Goal: Information Seeking & Learning: Learn about a topic

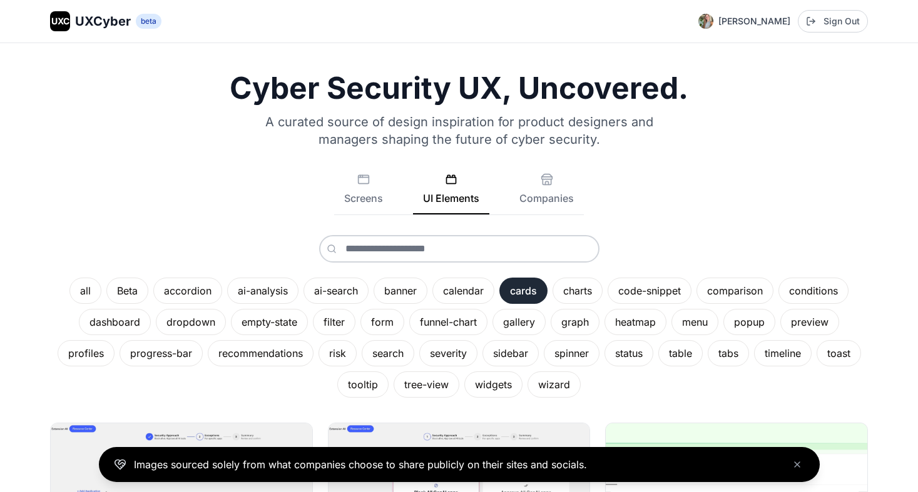
click at [505, 291] on div "cards" at bounding box center [523, 291] width 48 height 26
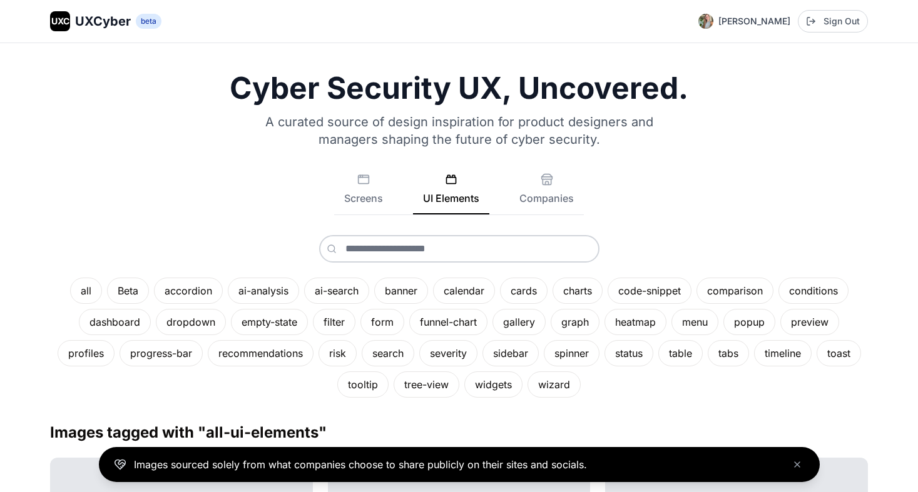
click at [463, 264] on div "all Beta accordion ai-analysis ai-search banner calendar cards charts code-snip…" at bounding box center [458, 316] width 817 height 163
click at [453, 252] on input "text" at bounding box center [459, 249] width 280 height 28
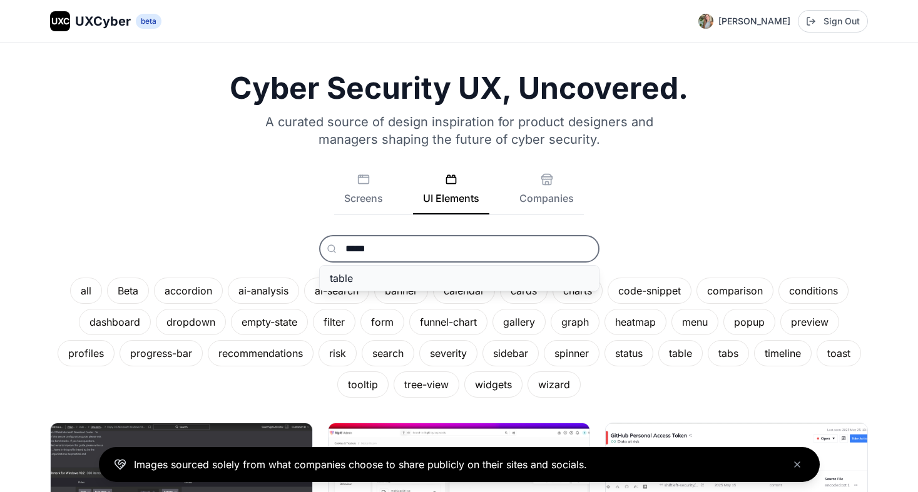
type input "*****"
click at [389, 276] on button "table" at bounding box center [459, 278] width 279 height 25
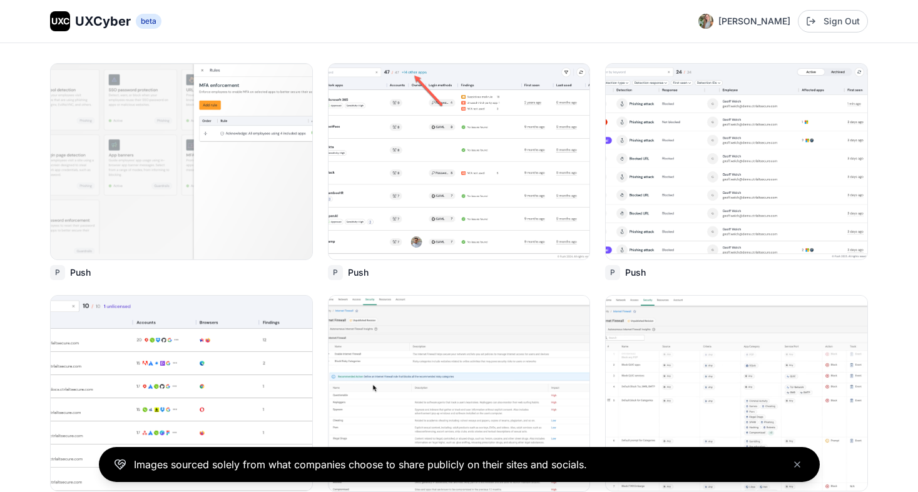
scroll to position [361, 0]
click at [800, 78] on img at bounding box center [736, 160] width 264 height 198
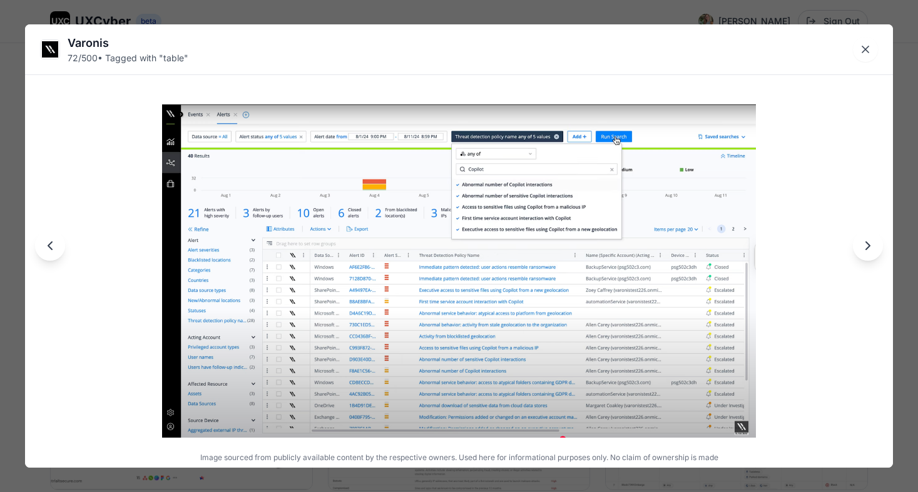
click at [626, 359] on img at bounding box center [459, 270] width 594 height 333
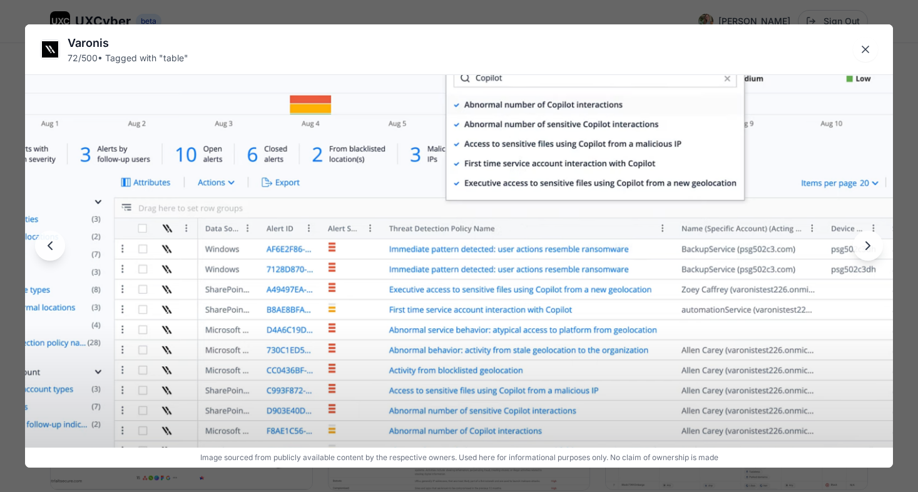
click at [626, 359] on img at bounding box center [458, 256] width 1041 height 584
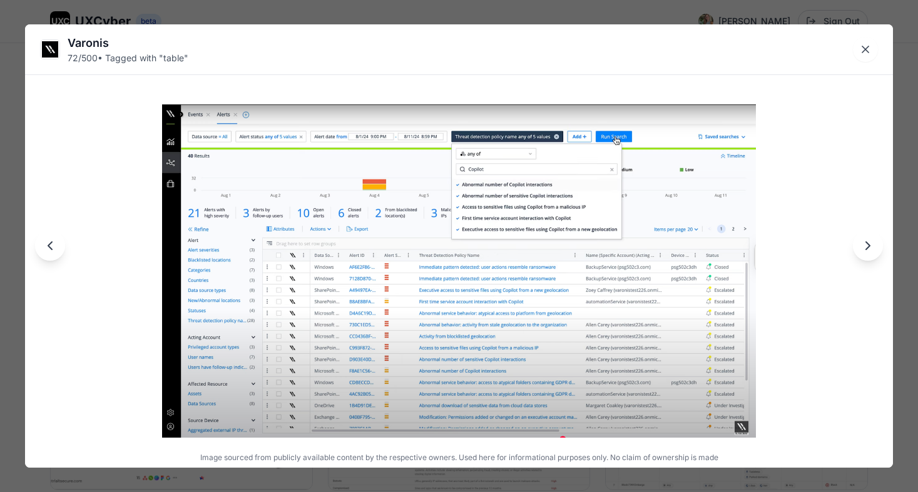
click at [622, 308] on img at bounding box center [459, 270] width 594 height 333
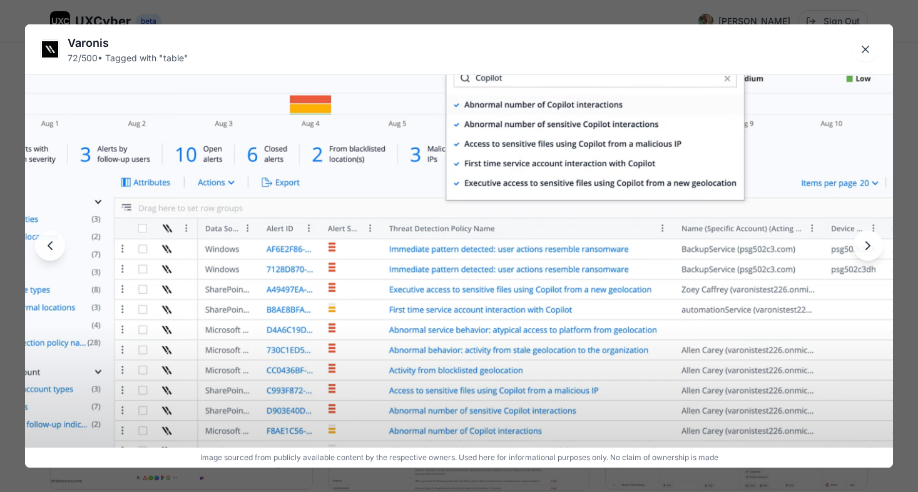
click at [740, 250] on img at bounding box center [458, 256] width 1041 height 584
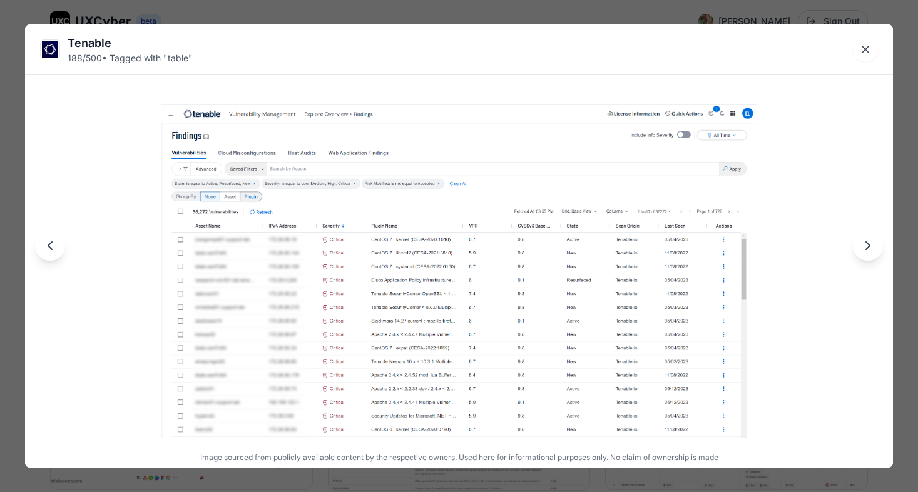
click at [502, 320] on img at bounding box center [458, 270] width 595 height 333
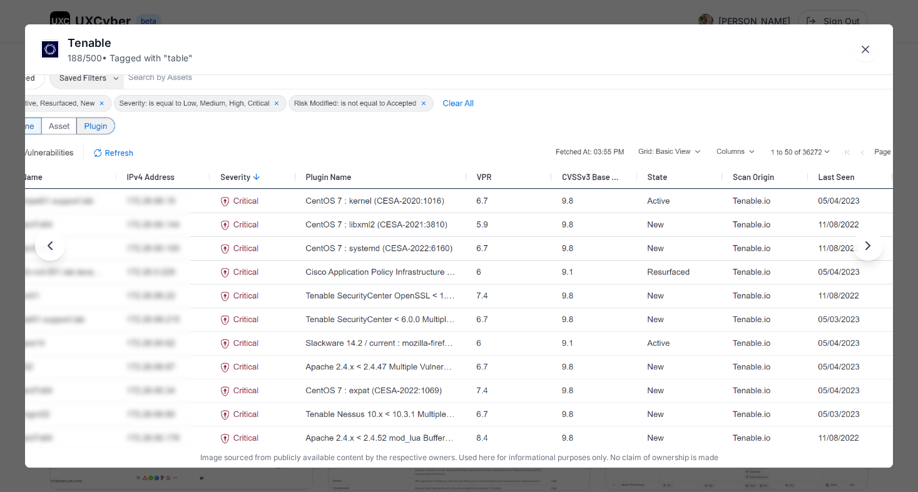
click at [502, 320] on img at bounding box center [458, 256] width 1041 height 582
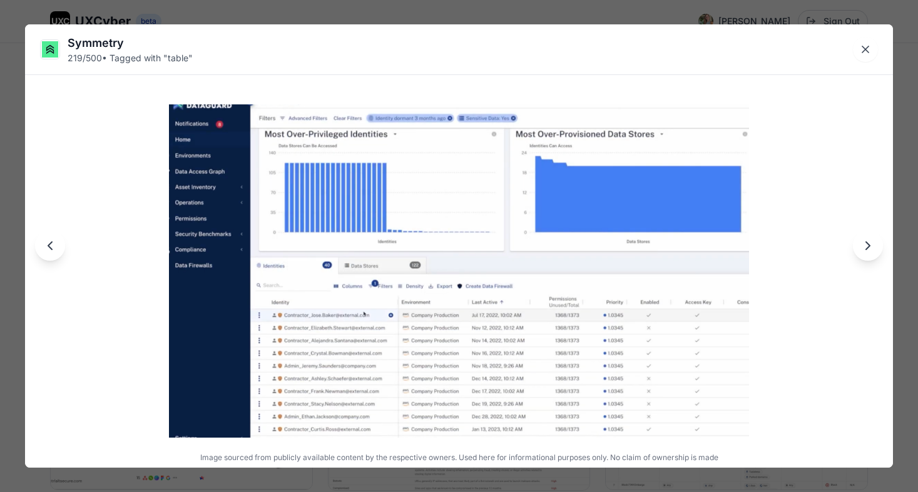
click at [539, 310] on img at bounding box center [459, 270] width 580 height 333
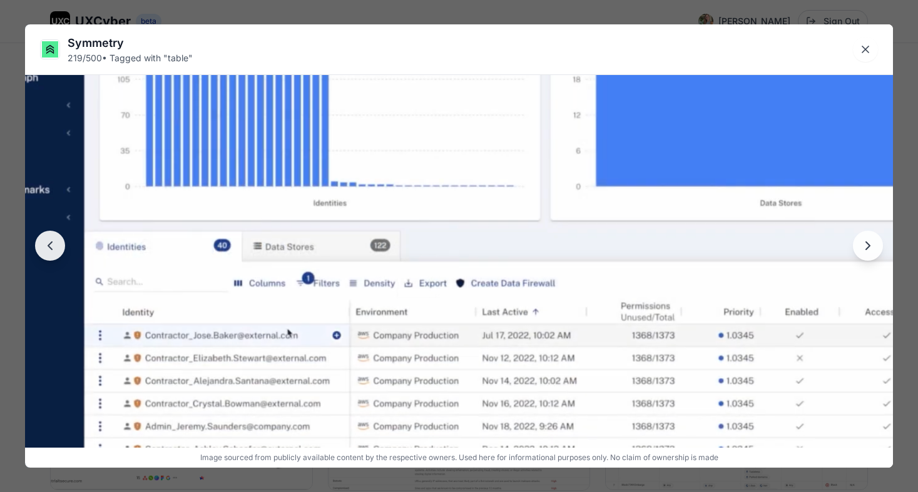
click at [501, 351] on img at bounding box center [458, 256] width 1041 height 598
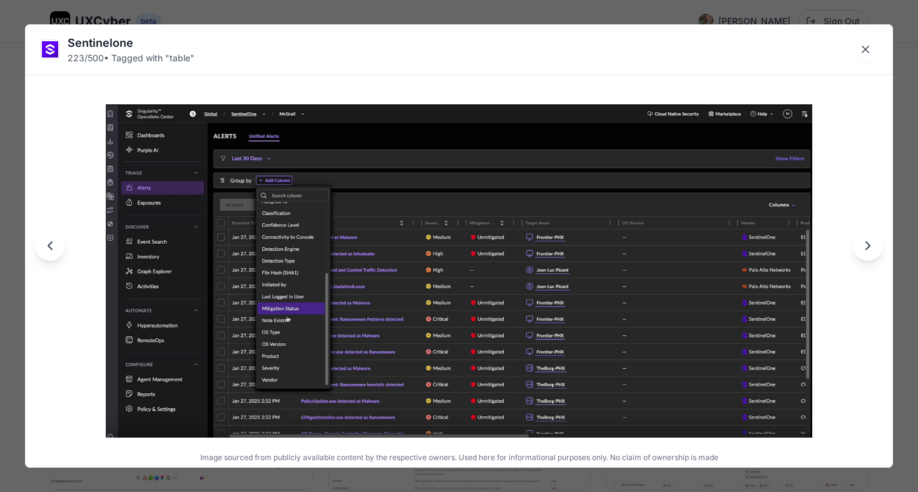
click at [520, 300] on img at bounding box center [459, 270] width 706 height 333
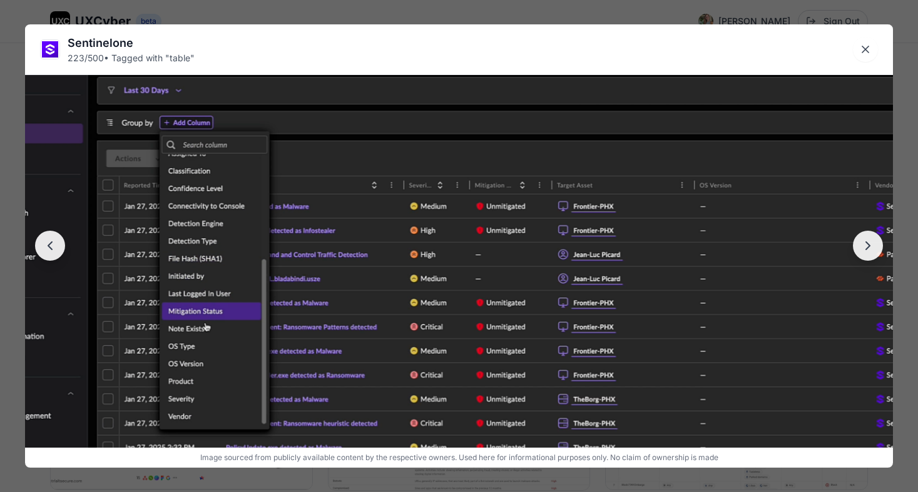
click at [520, 300] on img at bounding box center [458, 256] width 1041 height 491
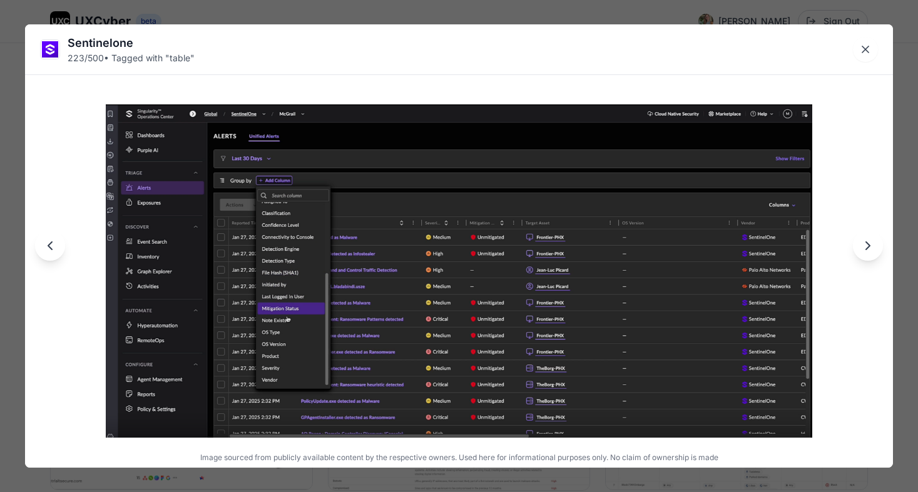
click at [432, 273] on img at bounding box center [459, 270] width 706 height 333
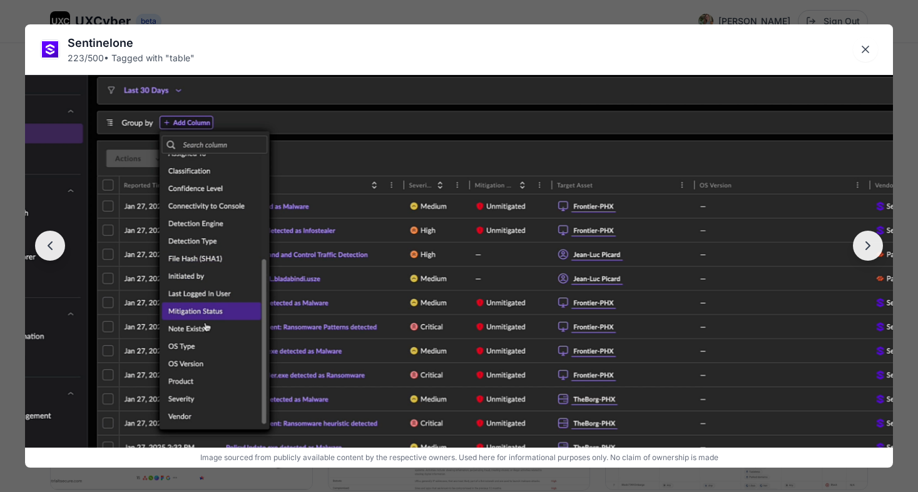
click at [432, 273] on img at bounding box center [458, 256] width 1041 height 491
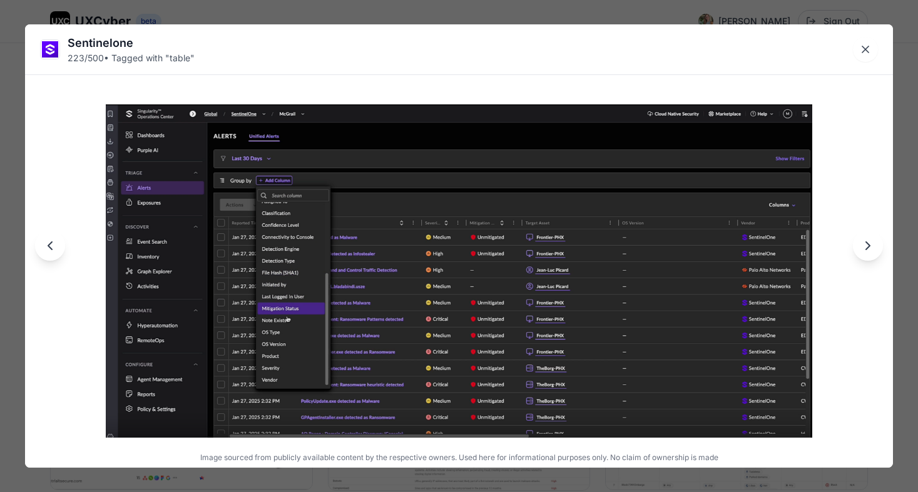
click at [432, 273] on img at bounding box center [459, 270] width 706 height 333
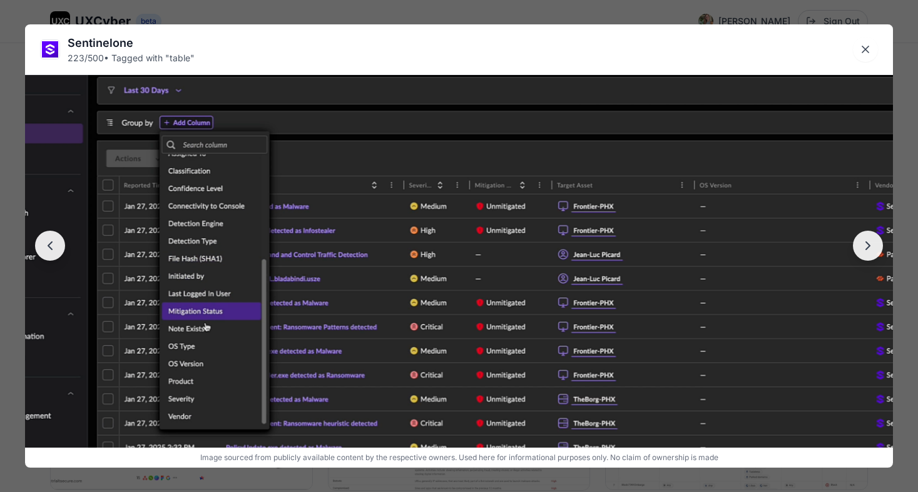
click at [434, 259] on img at bounding box center [458, 256] width 1041 height 491
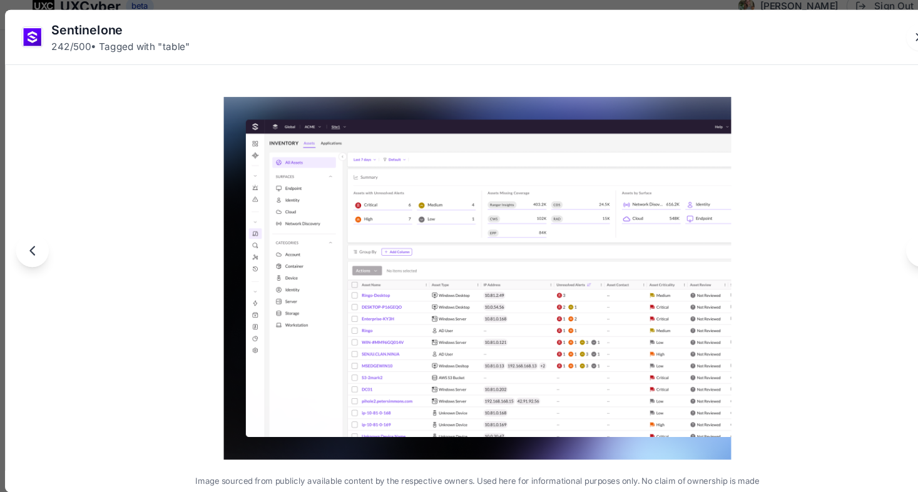
click at [571, 313] on img at bounding box center [458, 270] width 465 height 333
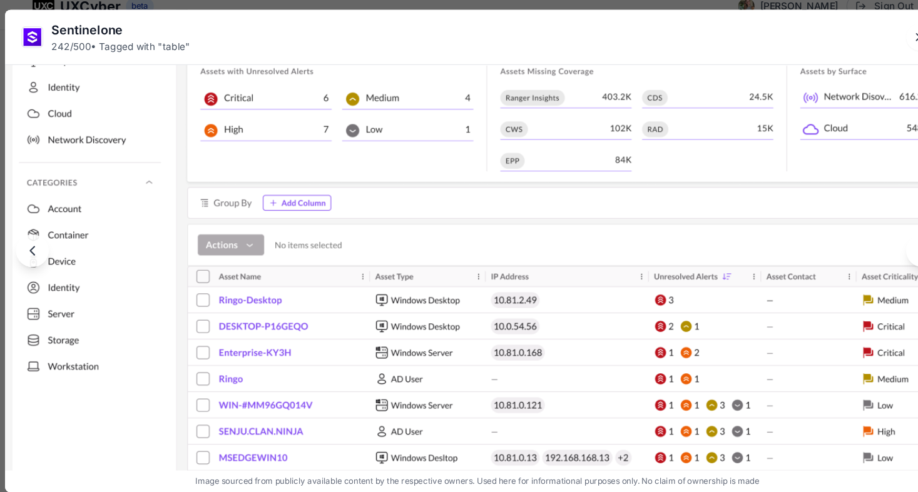
click at [571, 312] on img at bounding box center [458, 256] width 1041 height 745
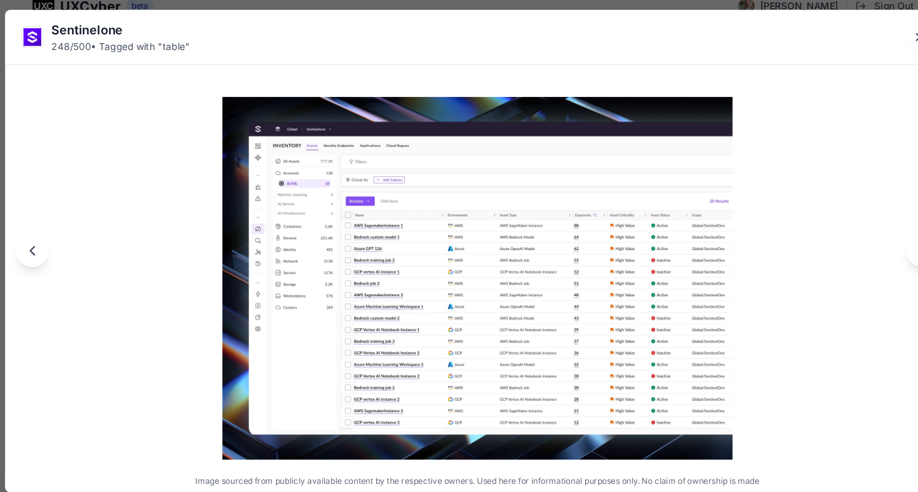
click at [554, 306] on img at bounding box center [459, 270] width 468 height 333
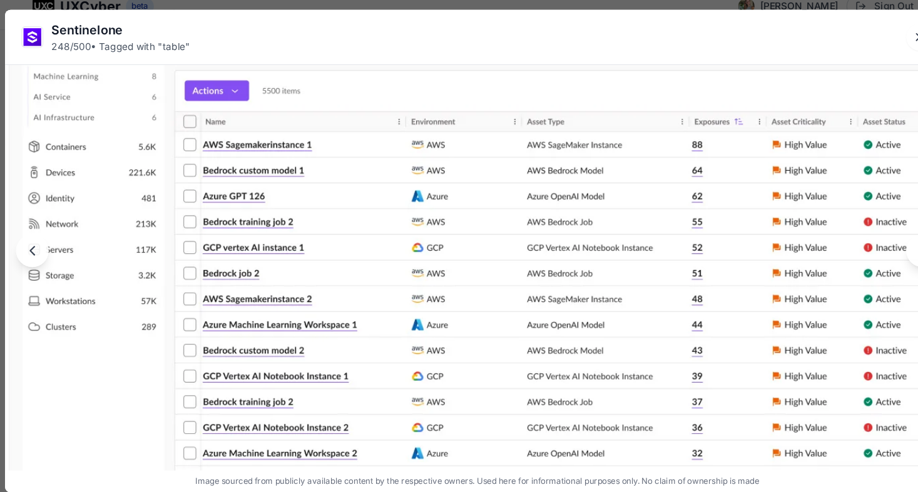
click at [554, 306] on img at bounding box center [458, 256] width 1041 height 740
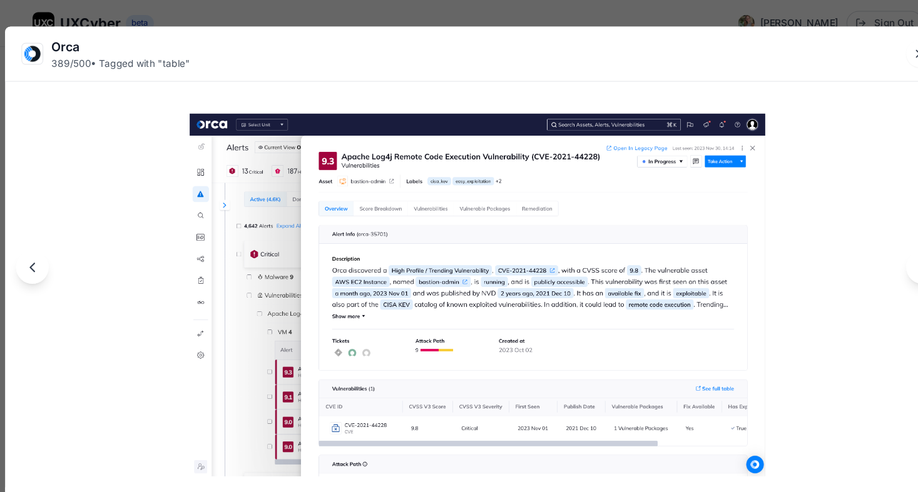
click at [848, 49] on div "Orca 389 / 500 • Tagged with " table "" at bounding box center [459, 49] width 868 height 50
click at [860, 50] on icon "Close lightbox" at bounding box center [865, 49] width 13 height 13
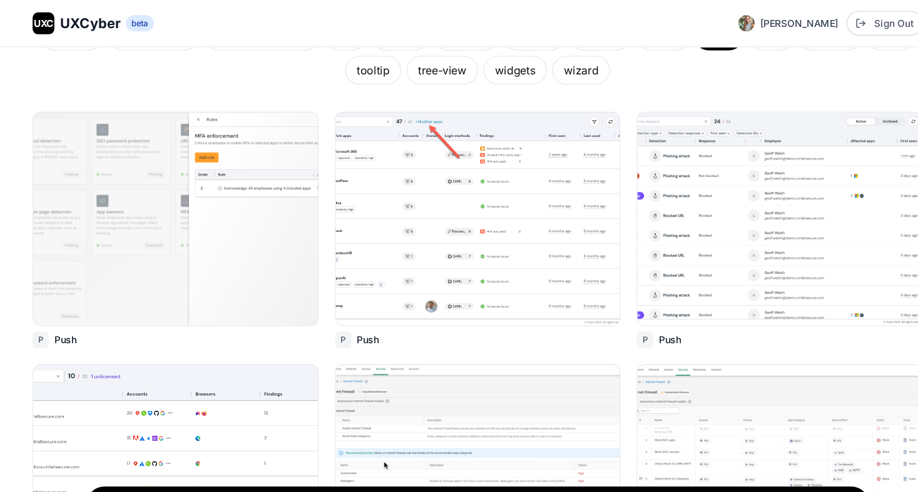
scroll to position [0, 0]
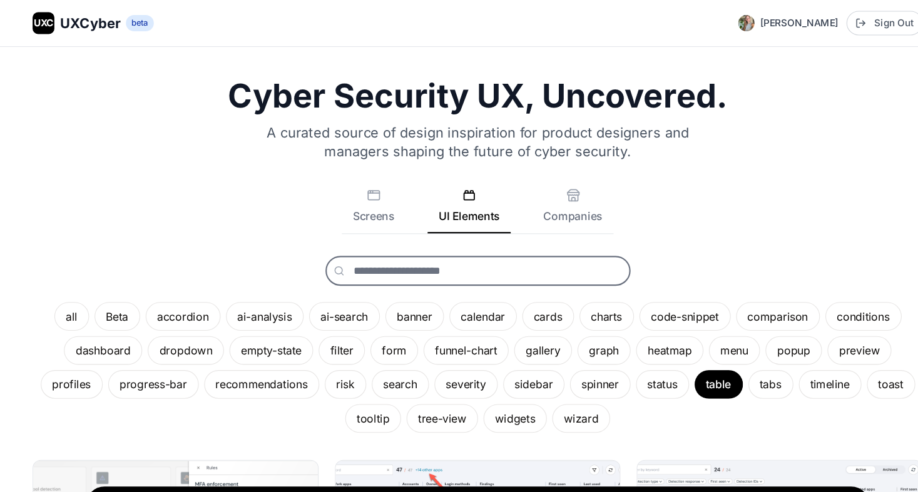
click at [385, 249] on input "text" at bounding box center [459, 249] width 280 height 28
click at [536, 161] on div "Cyber Security UX, Uncovered. A curated source of design inspiration for produc…" at bounding box center [458, 235] width 817 height 325
click at [536, 188] on button "Companies" at bounding box center [546, 193] width 74 height 41
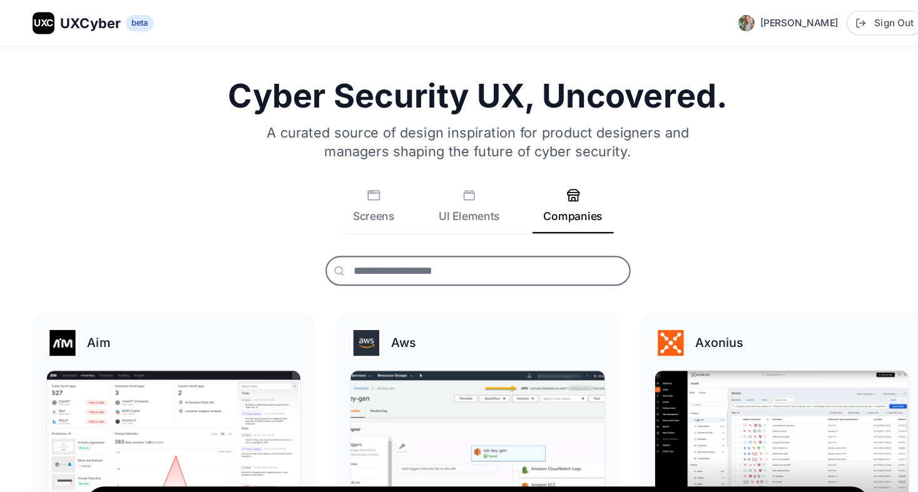
click at [387, 250] on input "text" at bounding box center [459, 249] width 280 height 28
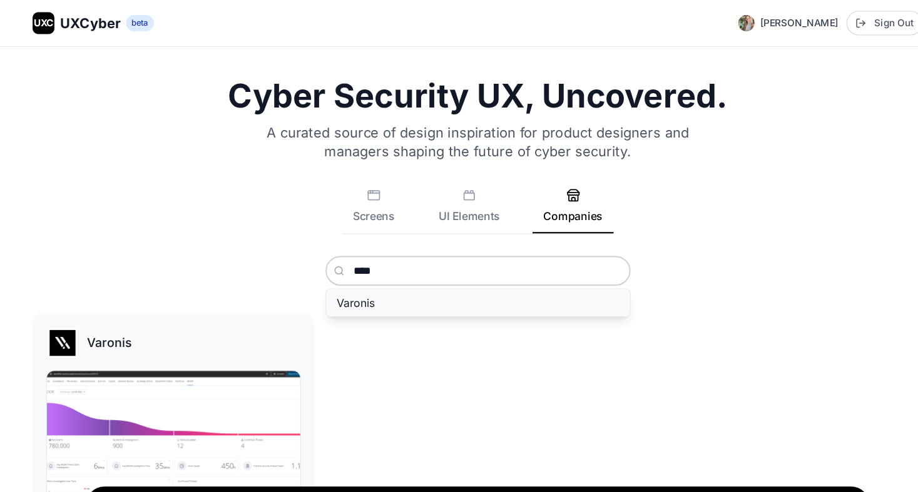
click at [388, 274] on button "Varonis" at bounding box center [459, 278] width 279 height 25
type input "*******"
click at [105, 359] on img at bounding box center [179, 406] width 235 height 132
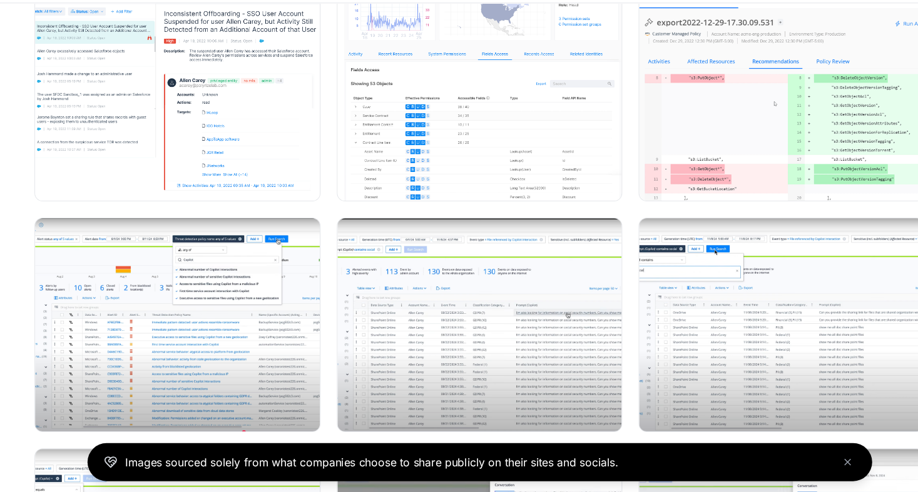
scroll to position [219, 0]
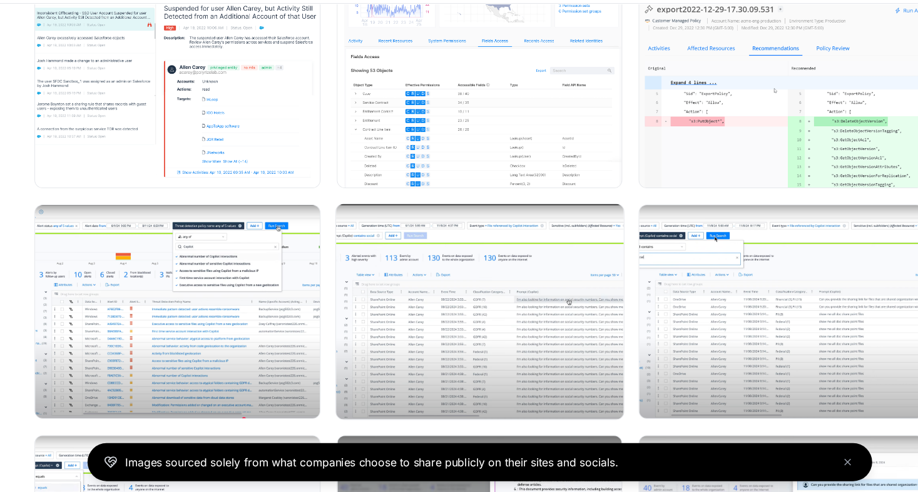
click at [395, 326] on img at bounding box center [459, 327] width 264 height 198
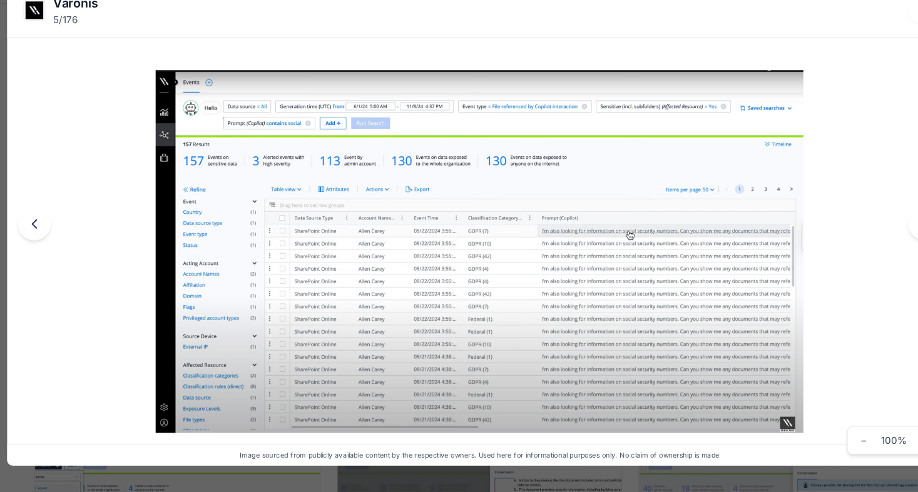
scroll to position [218, 0]
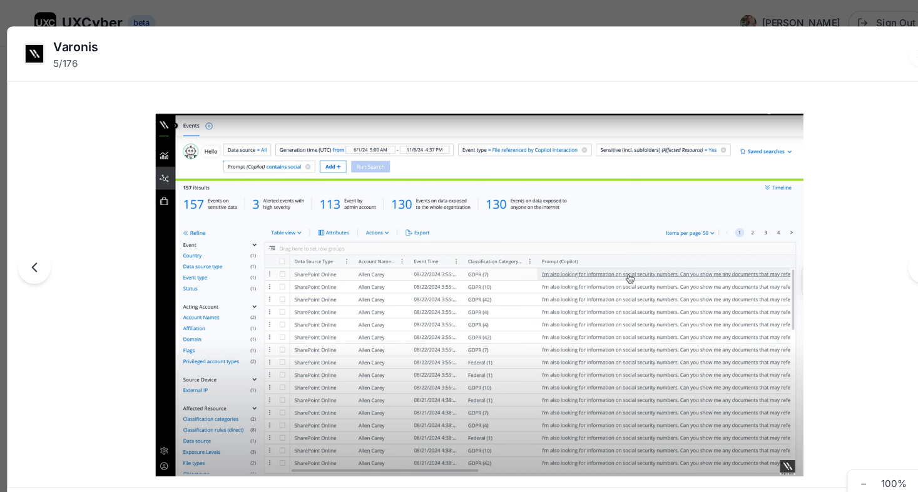
click at [812, 13] on div "Varonis 5 / 176 Image sourced from publicly available content by the respective…" at bounding box center [459, 246] width 918 height 492
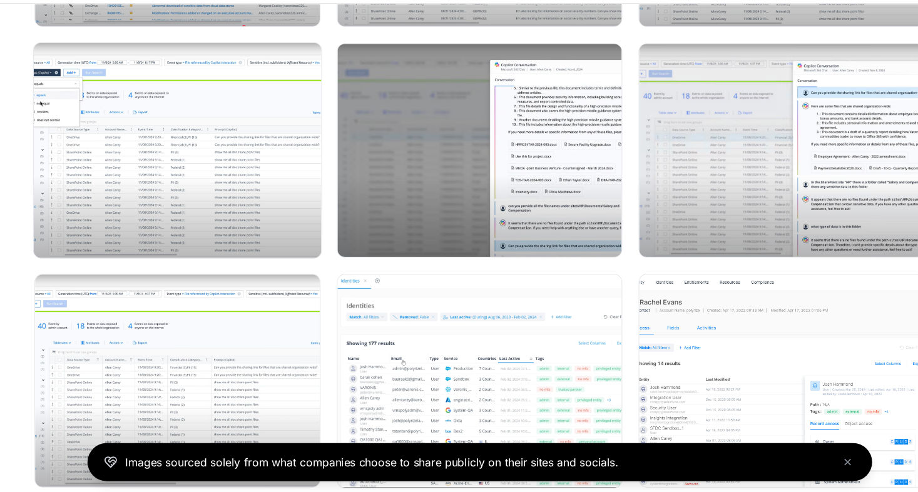
scroll to position [581, 0]
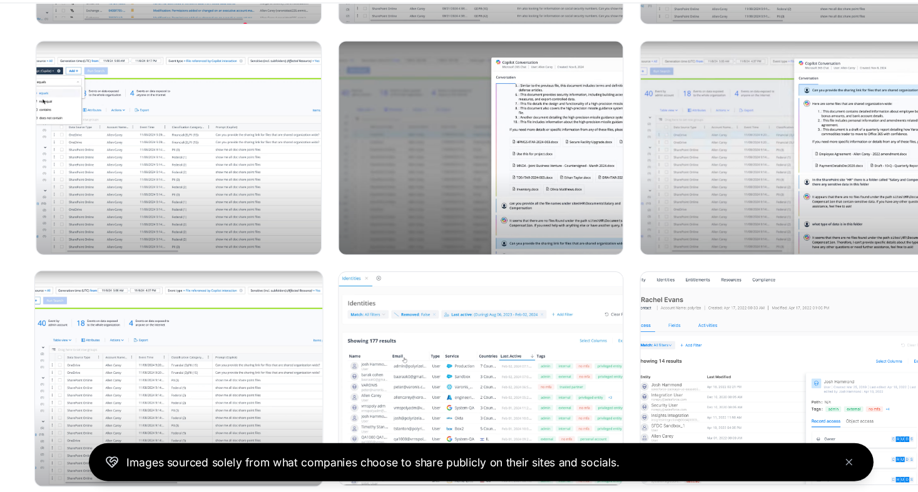
click at [195, 368] on img at bounding box center [181, 388] width 264 height 198
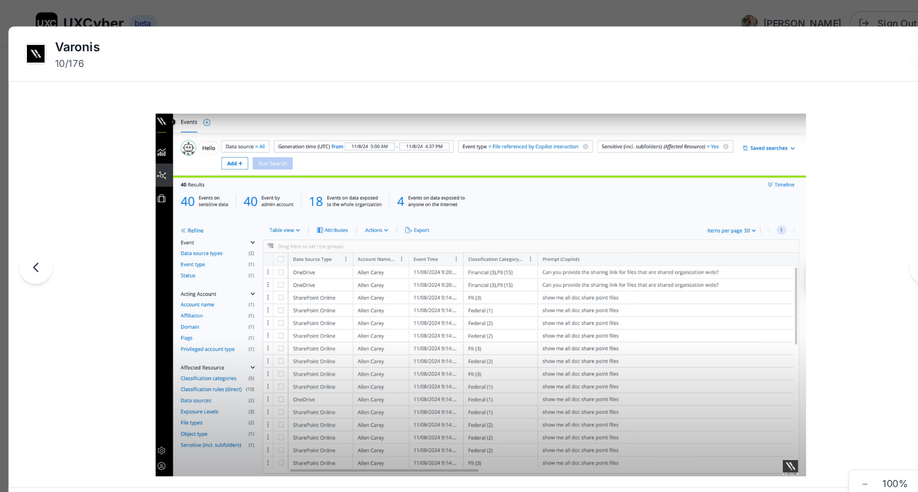
click at [795, 12] on div "Varonis 10 / 176 Image sourced from publicly available content by the respectiv…" at bounding box center [459, 246] width 918 height 492
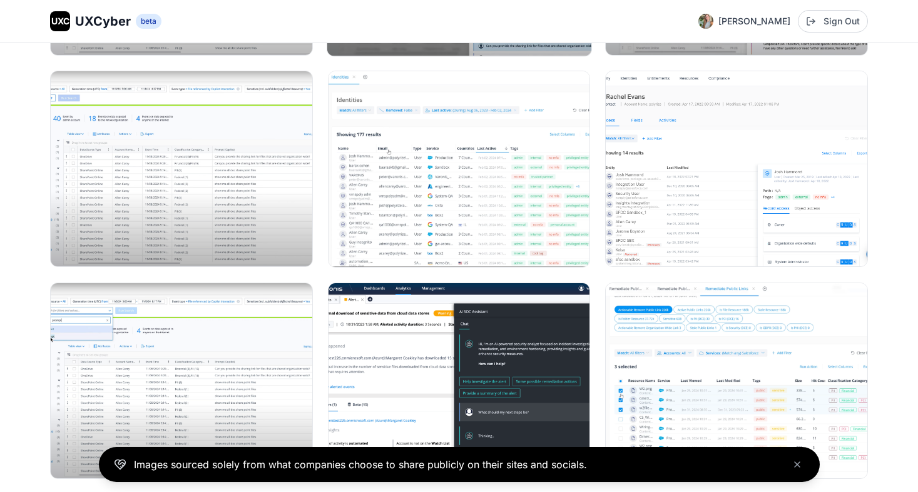
scroll to position [1060, 0]
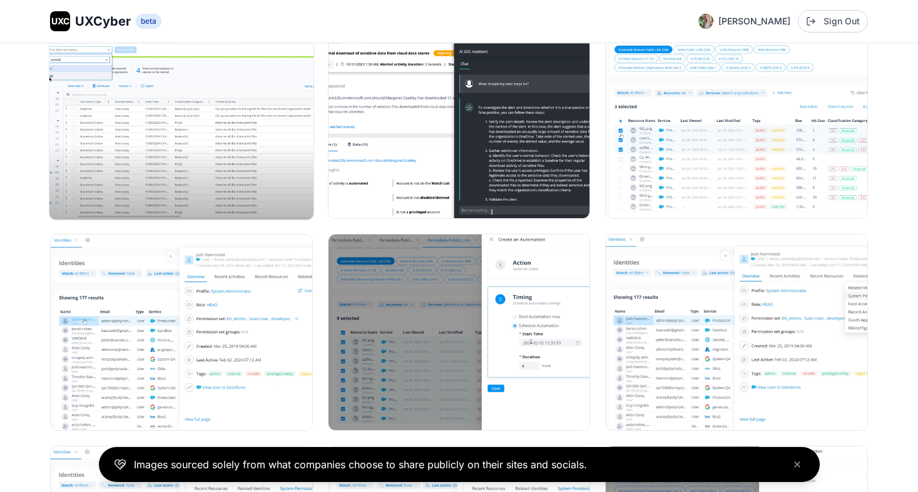
click at [191, 104] on img at bounding box center [181, 121] width 264 height 198
